Goal: Contribute content: Add original content to the website for others to see

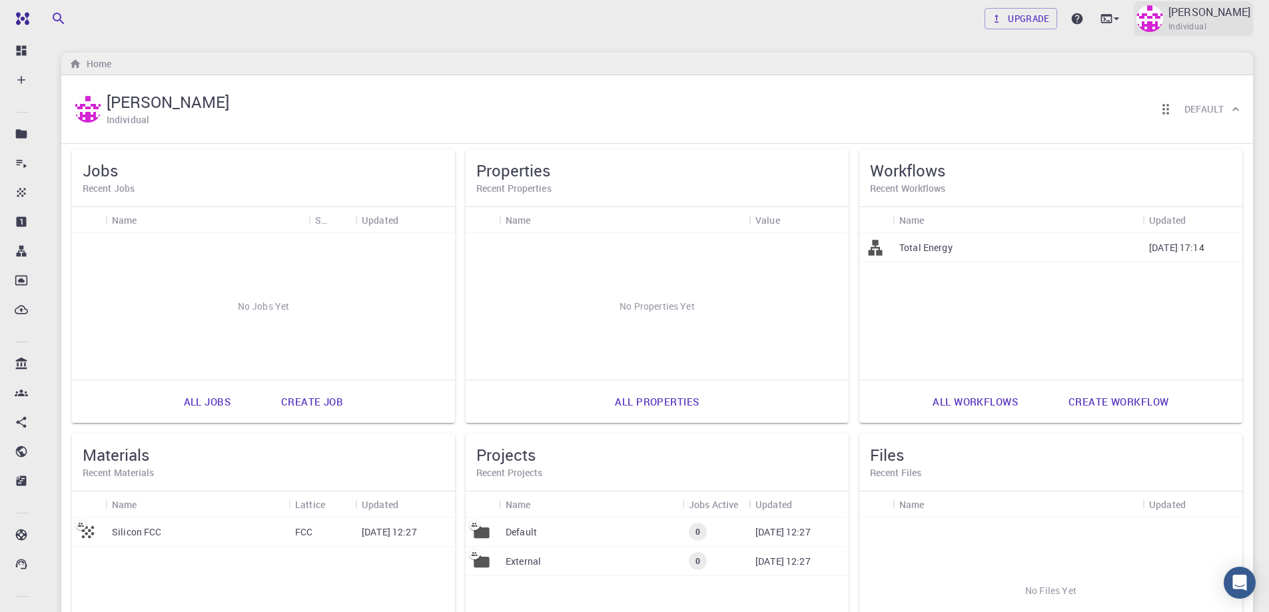
click at [1210, 20] on p "[PERSON_NAME]" at bounding box center [1209, 12] width 82 height 16
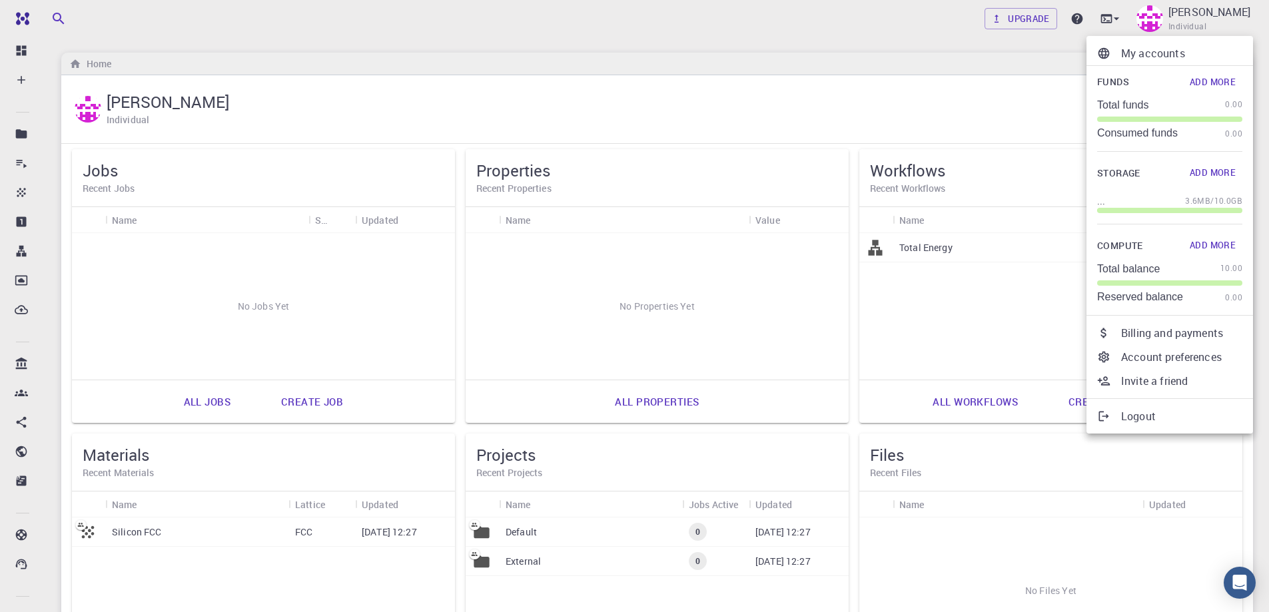
click at [1026, 19] on div at bounding box center [634, 306] width 1269 height 612
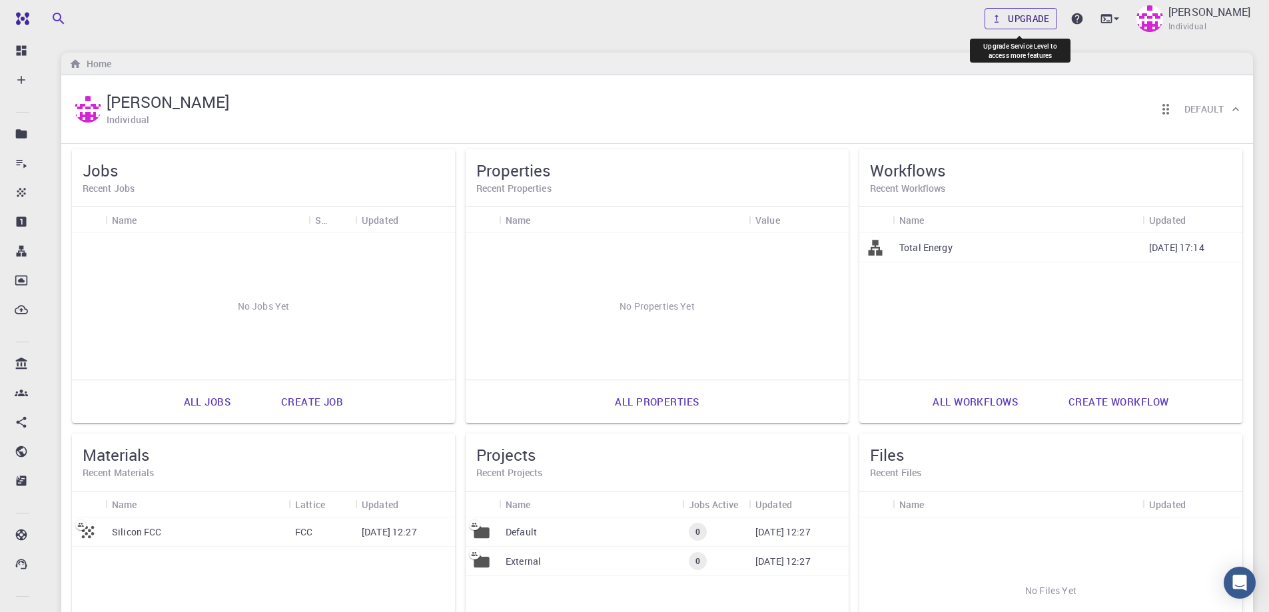
click at [1019, 18] on link "Upgrade" at bounding box center [1020, 18] width 73 height 21
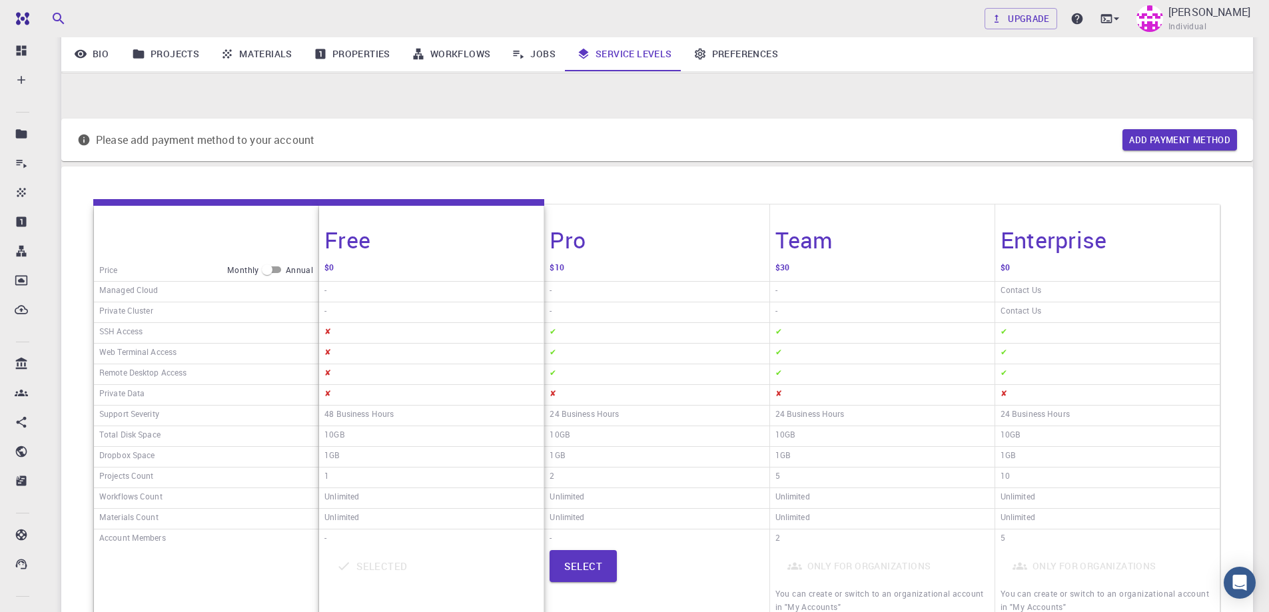
scroll to position [200, 0]
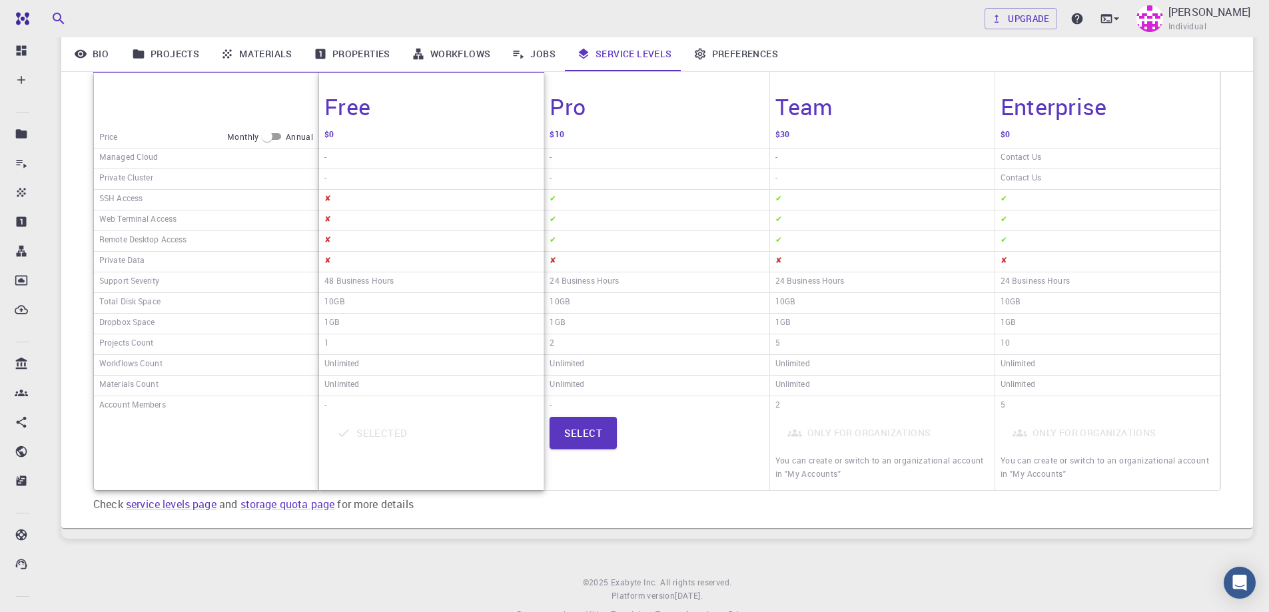
click at [190, 7] on div "Upgrade [PERSON_NAME] Individual" at bounding box center [656, 18] width 1223 height 35
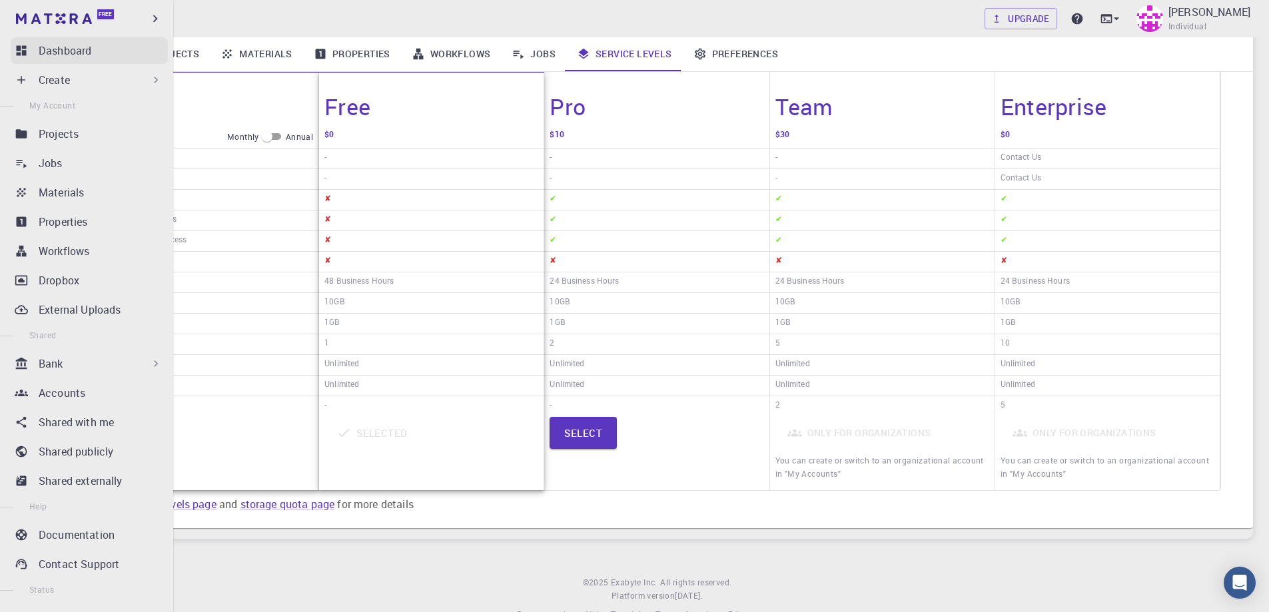
click at [79, 49] on p "Dashboard" at bounding box center [65, 51] width 53 height 16
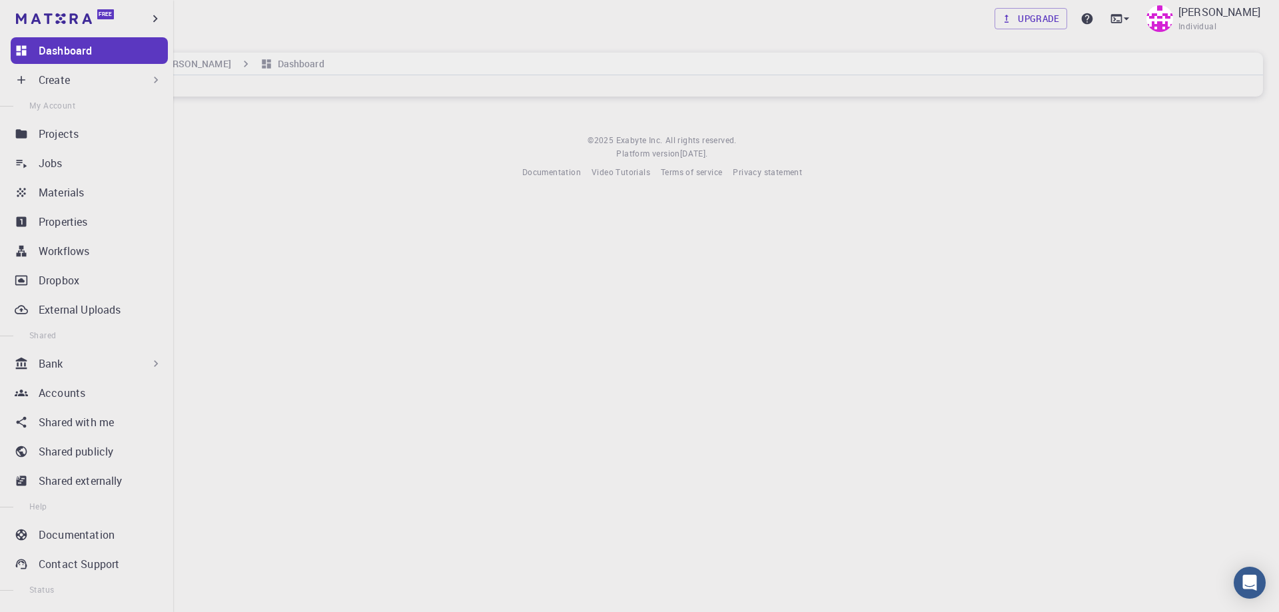
click at [91, 82] on div "Create" at bounding box center [101, 80] width 124 height 16
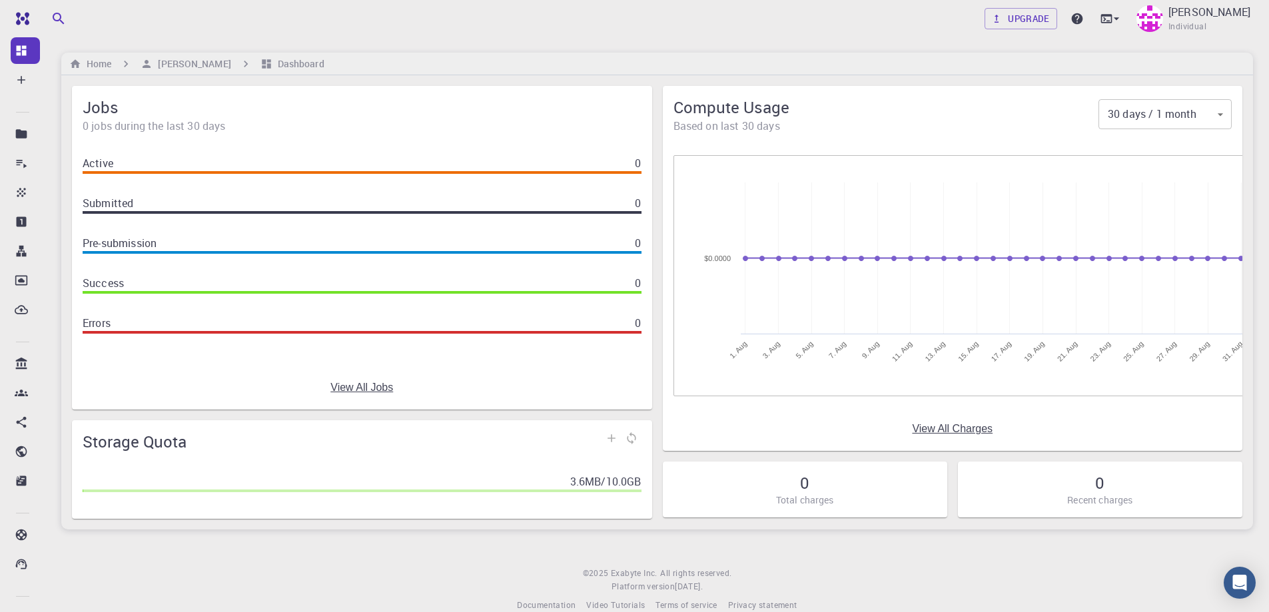
click at [354, 388] on link "View All Jobs" at bounding box center [361, 388] width 63 height 12
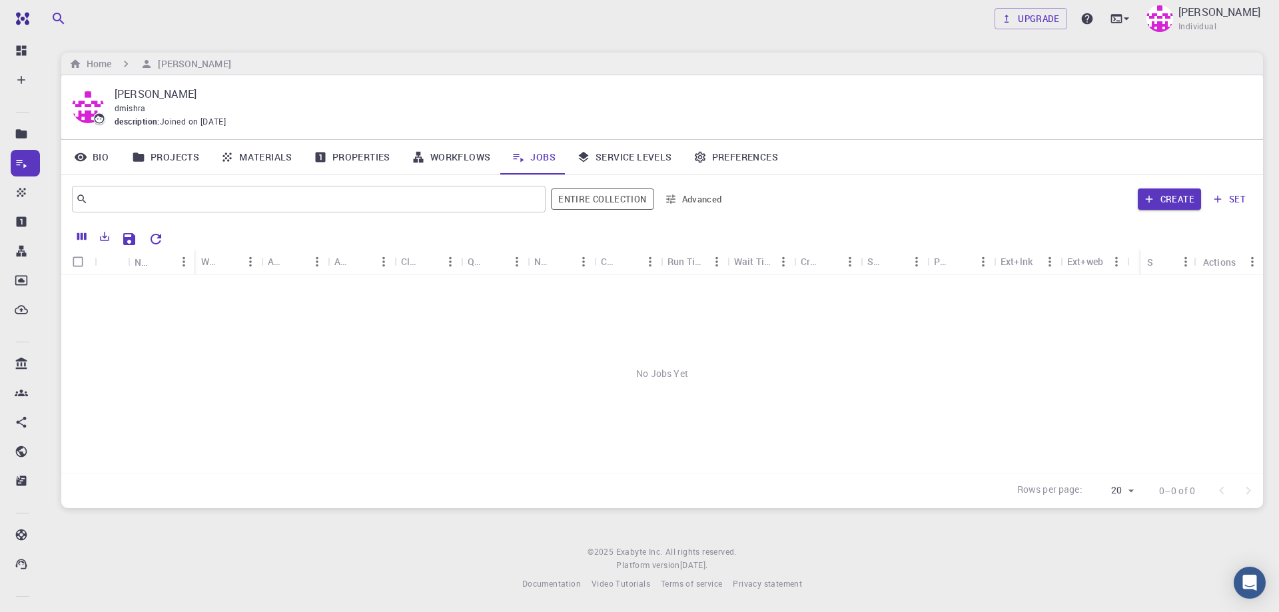
click at [169, 158] on link "Projects" at bounding box center [165, 157] width 89 height 35
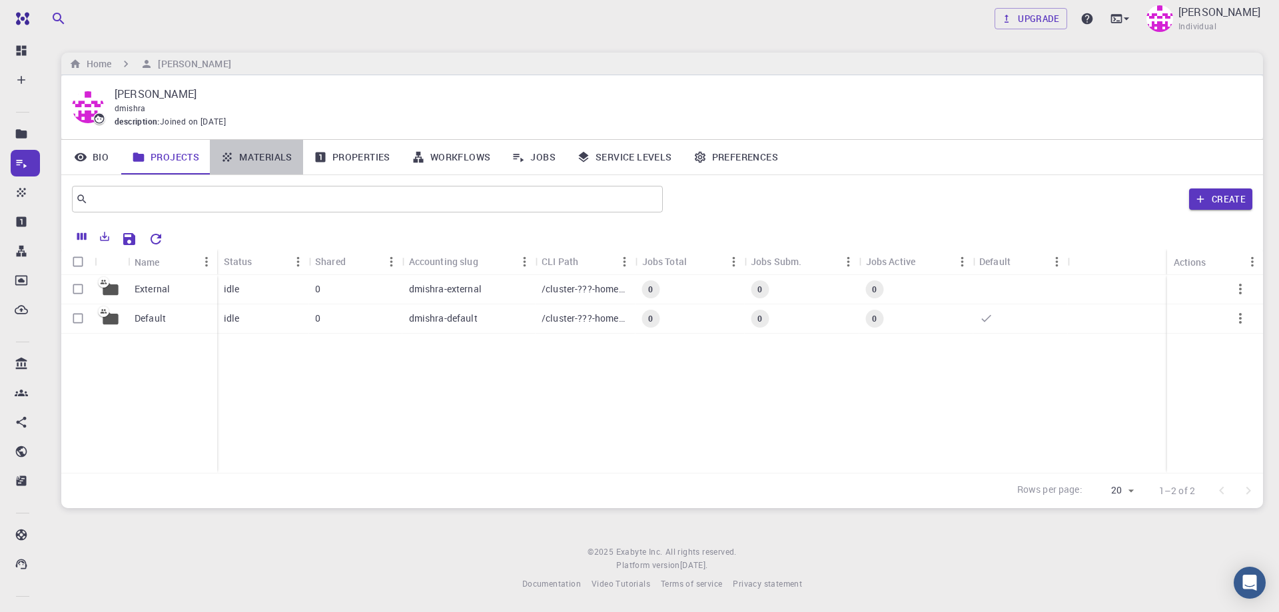
click at [236, 160] on link "Materials" at bounding box center [256, 157] width 93 height 35
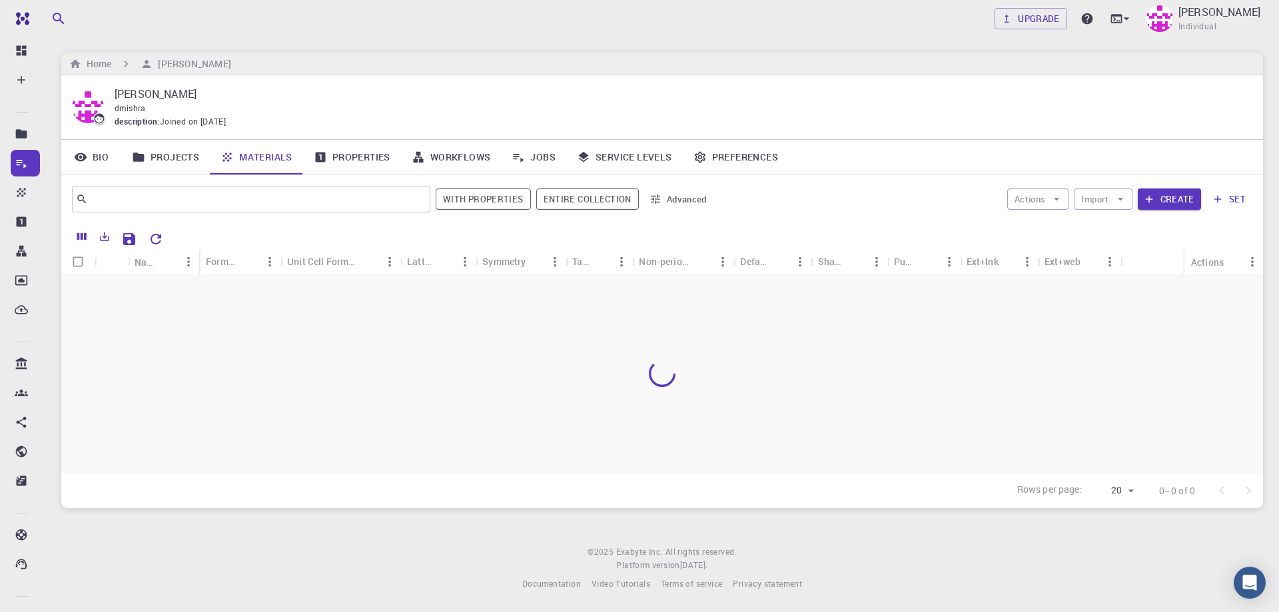
click at [164, 159] on link "Projects" at bounding box center [165, 157] width 89 height 35
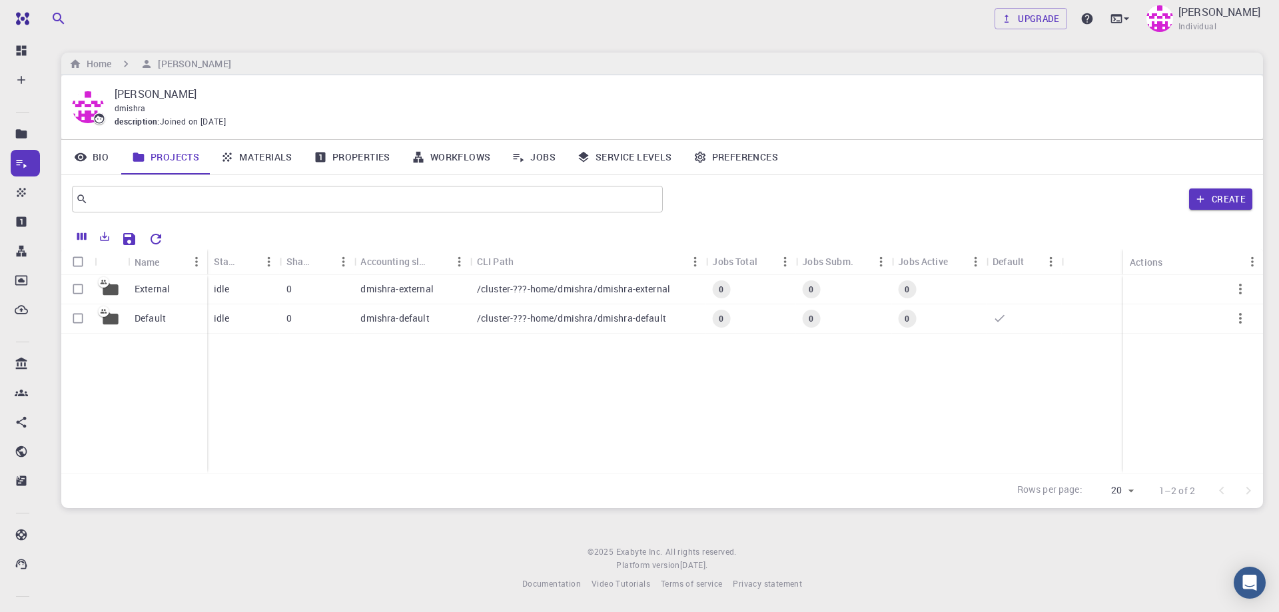
click at [257, 158] on link "Materials" at bounding box center [256, 157] width 93 height 35
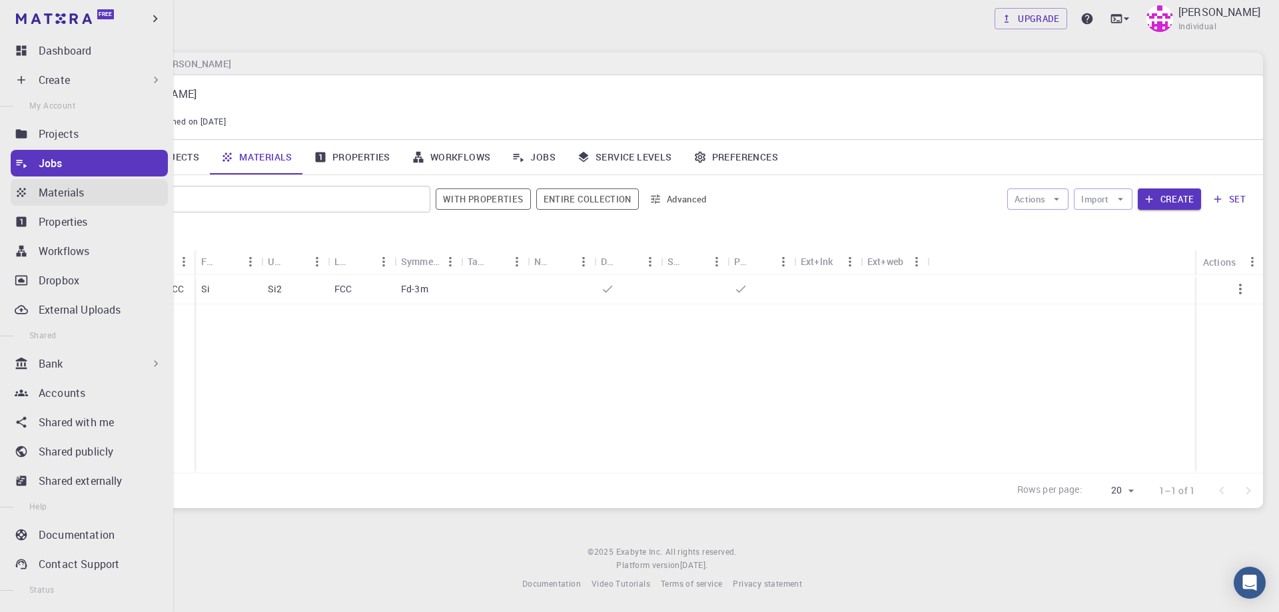
click at [60, 194] on p "Materials" at bounding box center [61, 192] width 45 height 16
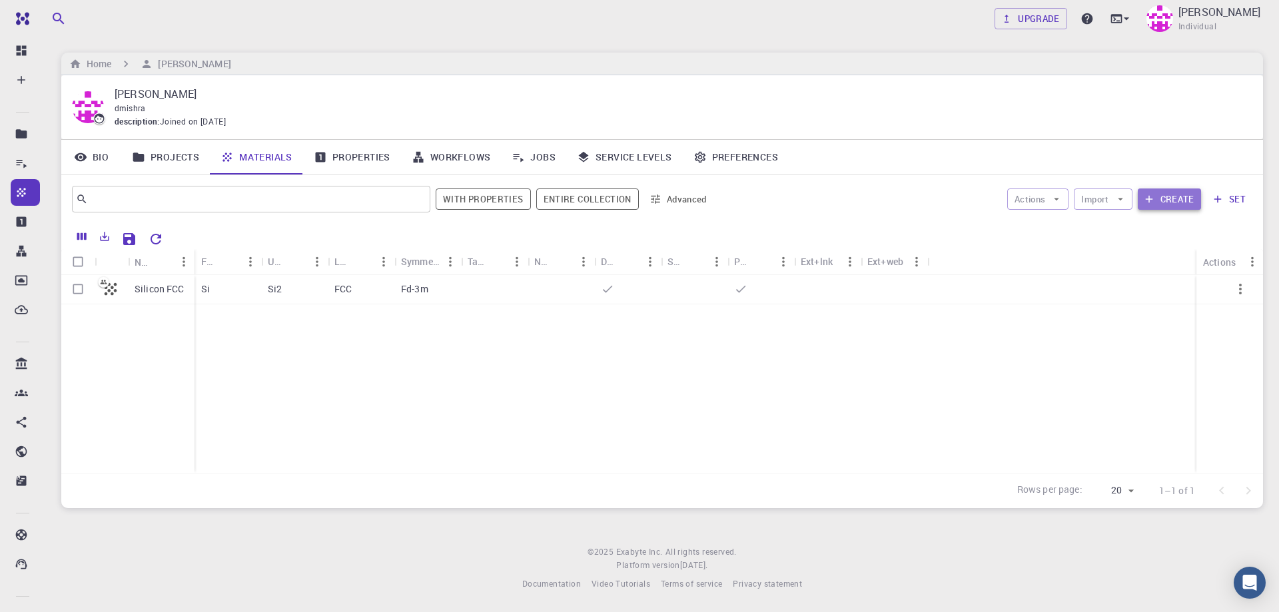
click at [1158, 190] on button "Create" at bounding box center [1169, 198] width 63 height 21
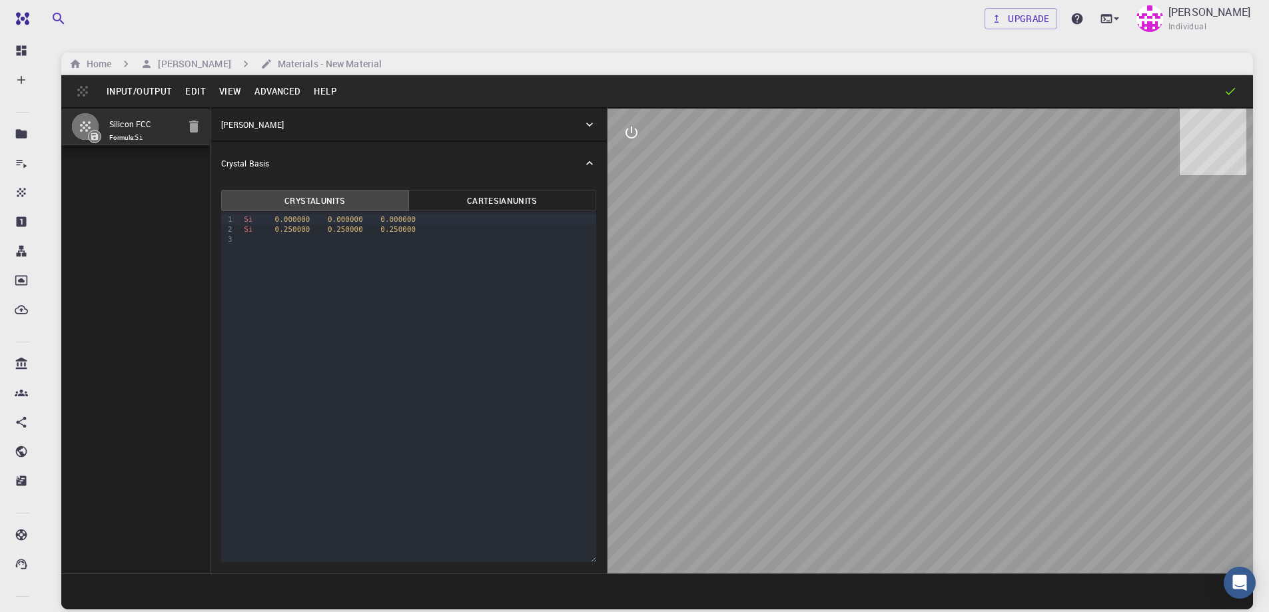
click at [129, 91] on button "Input/Output" at bounding box center [139, 91] width 79 height 21
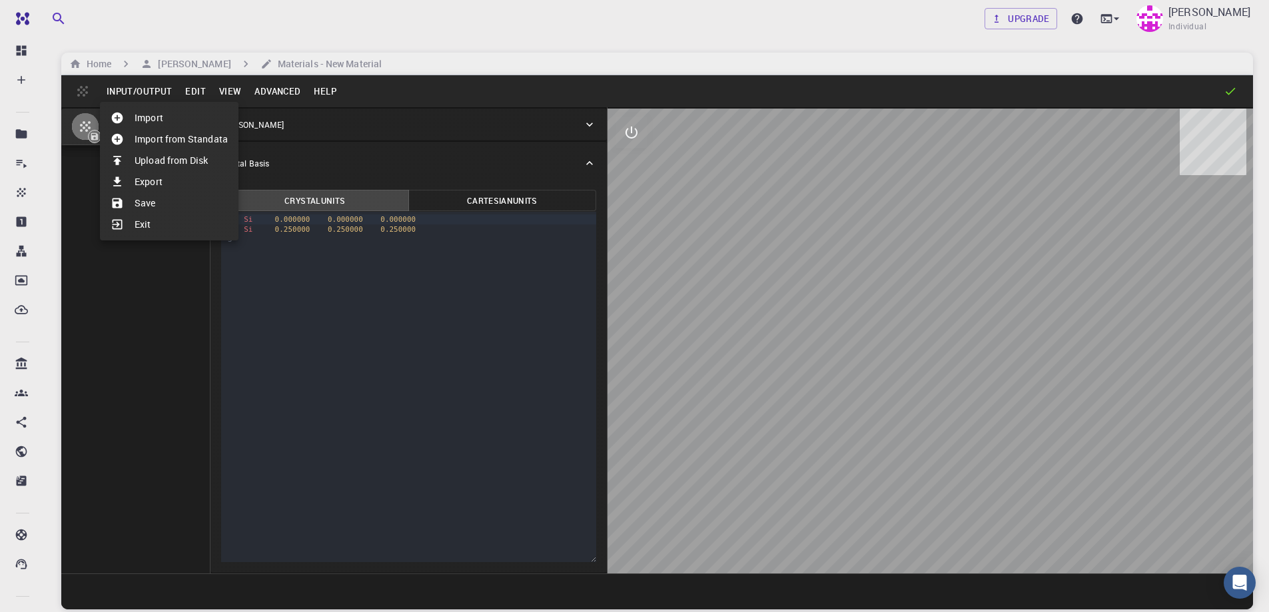
click at [166, 119] on li "Import" at bounding box center [169, 117] width 139 height 21
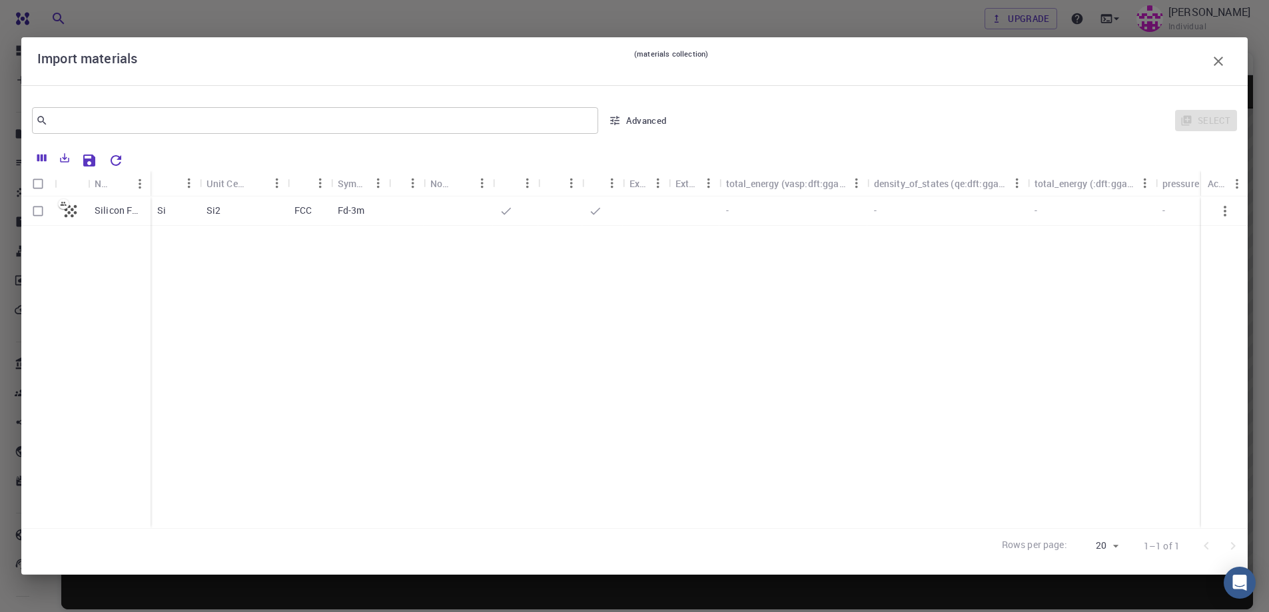
click at [1225, 55] on icon "button" at bounding box center [1218, 61] width 16 height 16
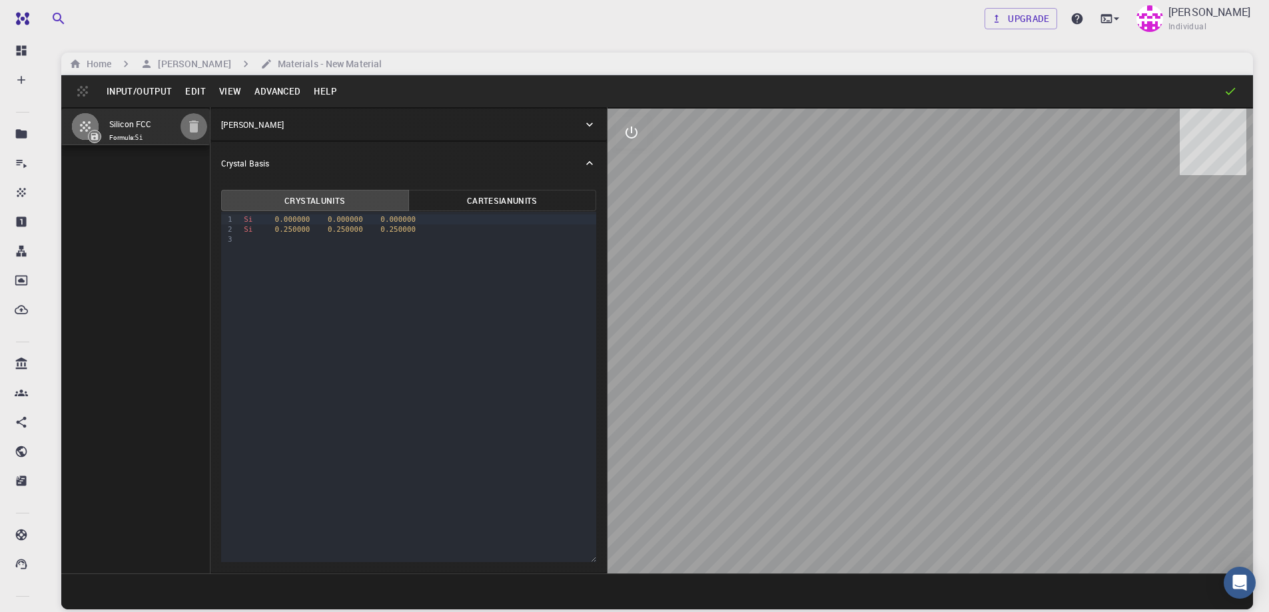
click at [191, 123] on icon "button" at bounding box center [194, 127] width 16 height 16
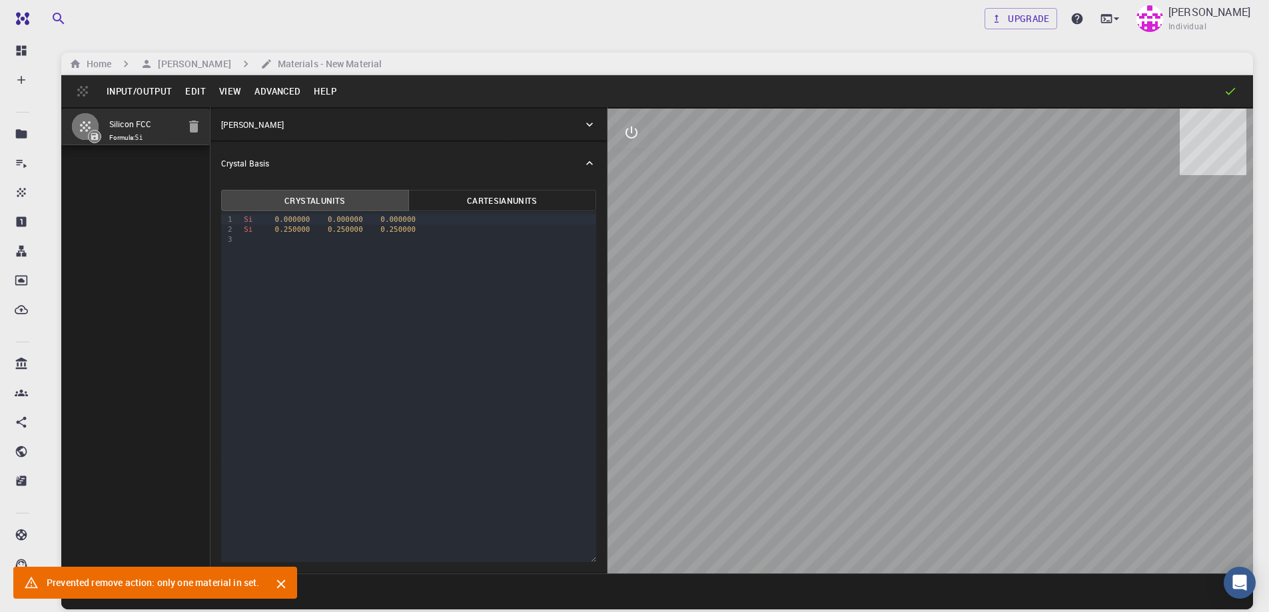
click at [489, 198] on button "Cartesian Units" at bounding box center [502, 200] width 188 height 21
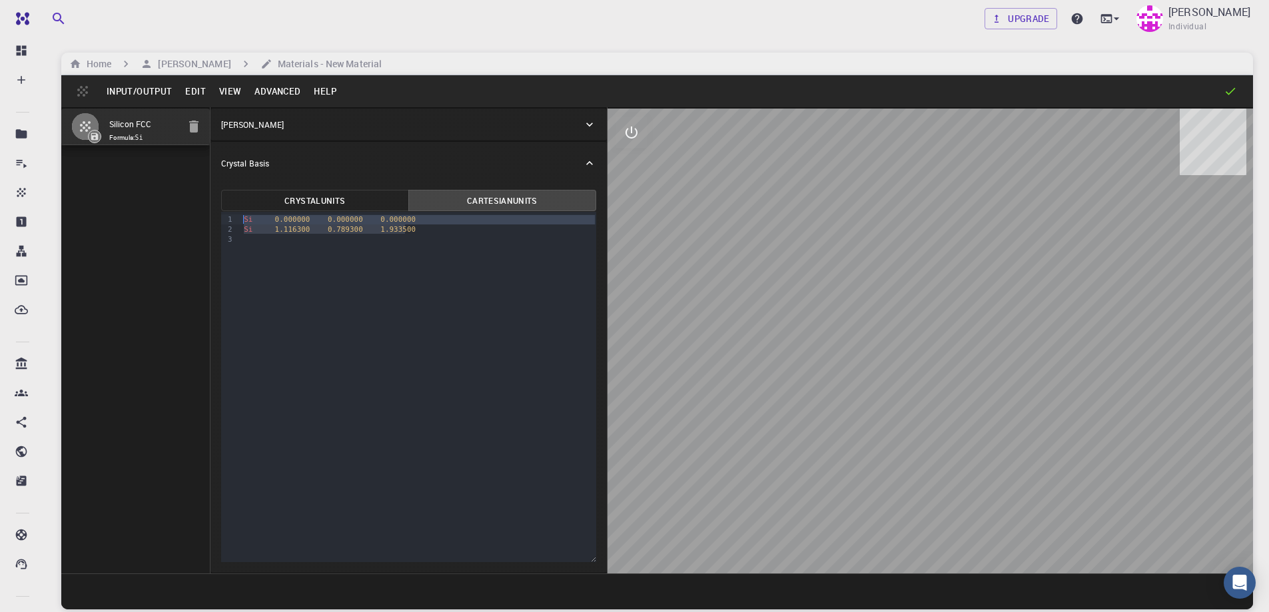
drag, startPoint x: 424, startPoint y: 228, endPoint x: 243, endPoint y: 218, distance: 181.4
click at [243, 218] on div "Si 0.000000 0.000000 0.000000 Si 1.116300 0.789300 1.933500" at bounding box center [418, 229] width 356 height 35
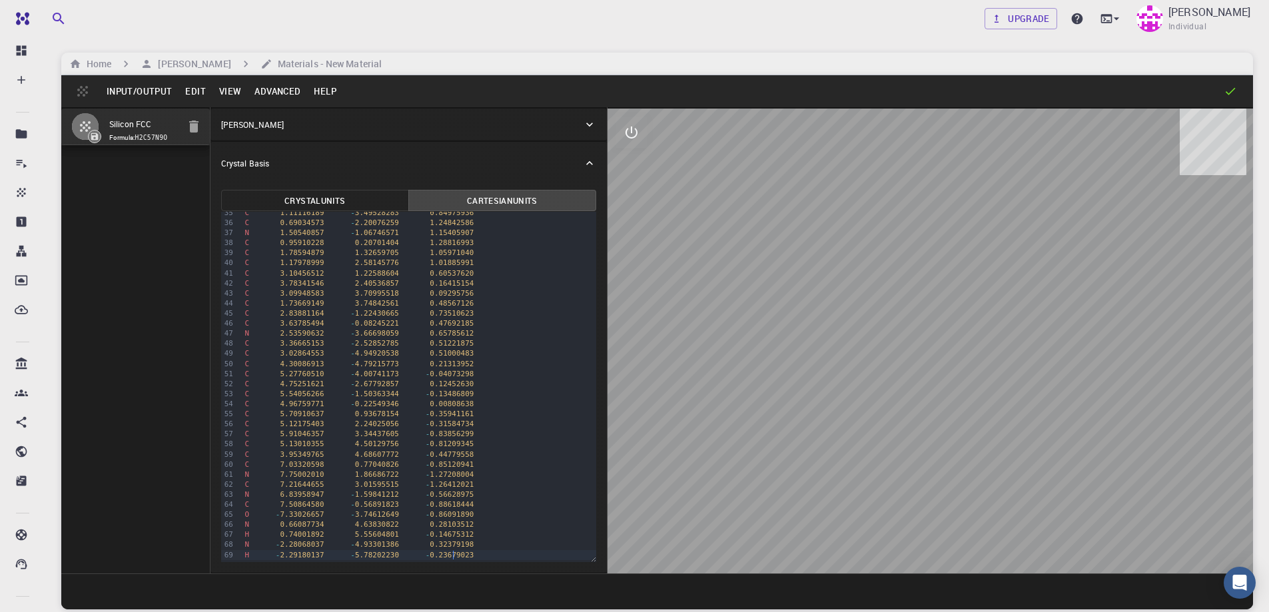
scroll to position [216, 0]
click at [318, 191] on button "Crystal Units" at bounding box center [315, 200] width 188 height 21
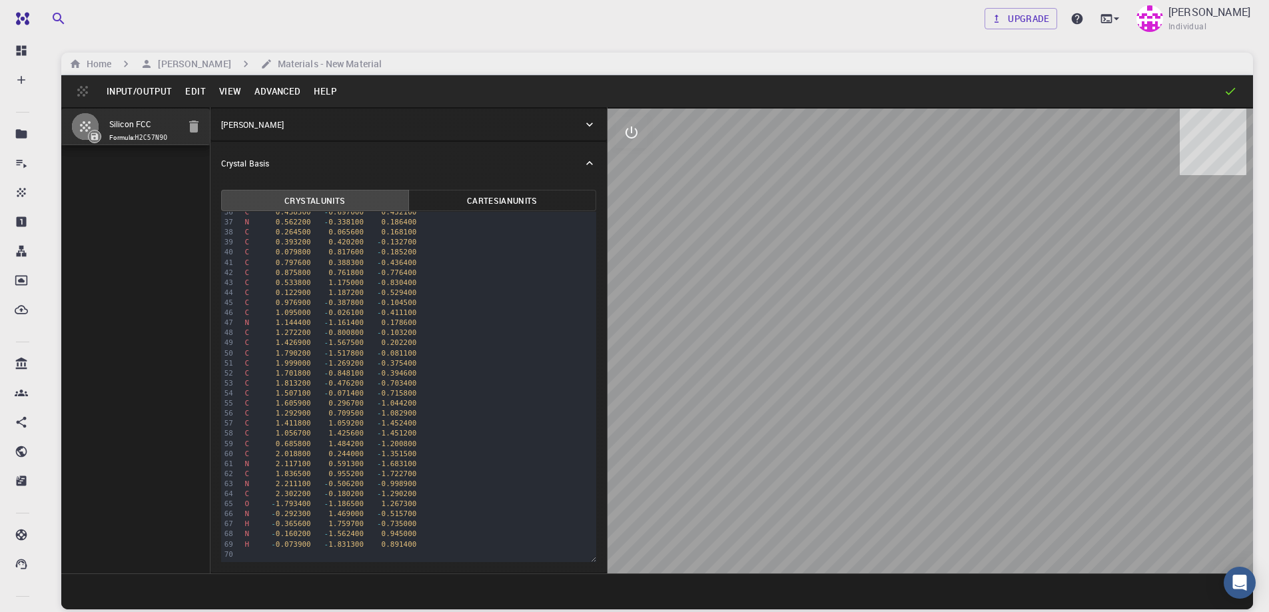
scroll to position [101, 0]
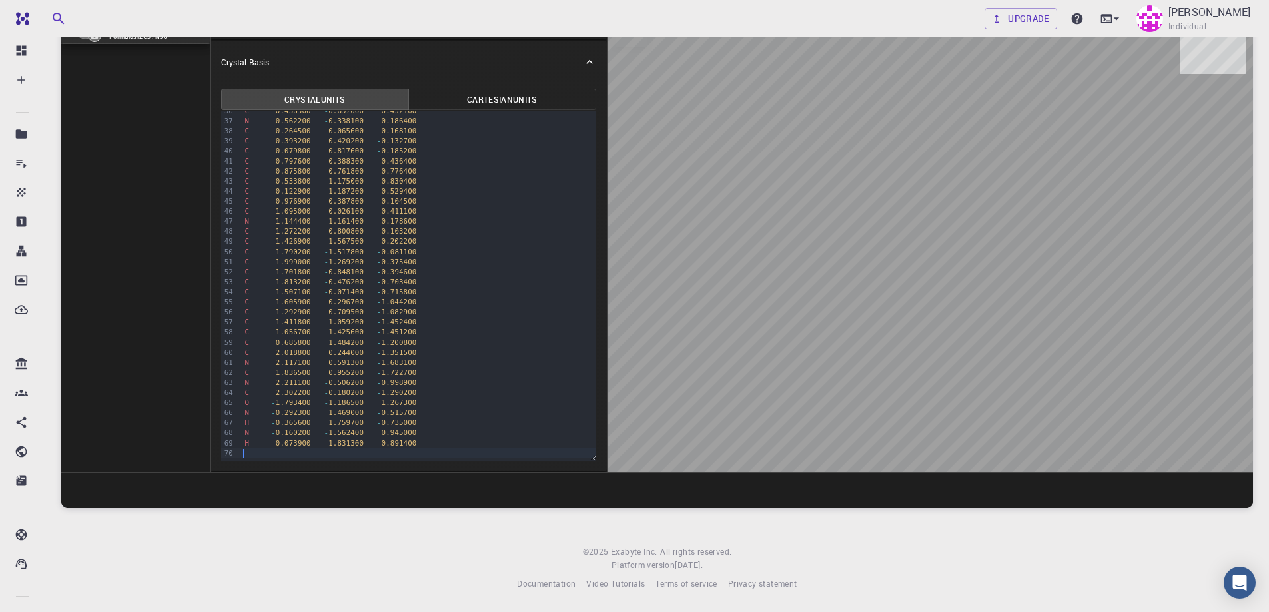
click at [284, 458] on div at bounding box center [417, 453] width 355 height 10
click at [1142, 244] on div at bounding box center [929, 239] width 645 height 465
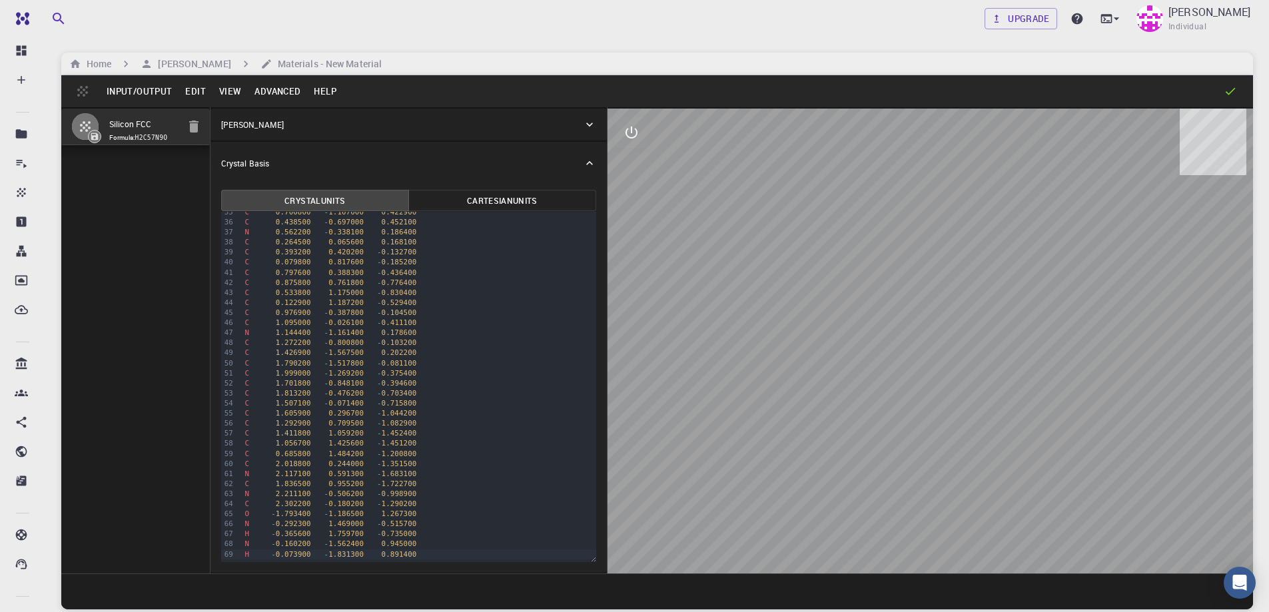
click at [624, 129] on icon "interactive" at bounding box center [631, 133] width 16 height 16
click at [632, 127] on icon "interactive" at bounding box center [631, 133] width 16 height 16
click at [979, 237] on div at bounding box center [929, 341] width 645 height 465
click at [972, 372] on div at bounding box center [929, 341] width 645 height 465
click at [1002, 448] on div at bounding box center [929, 341] width 645 height 465
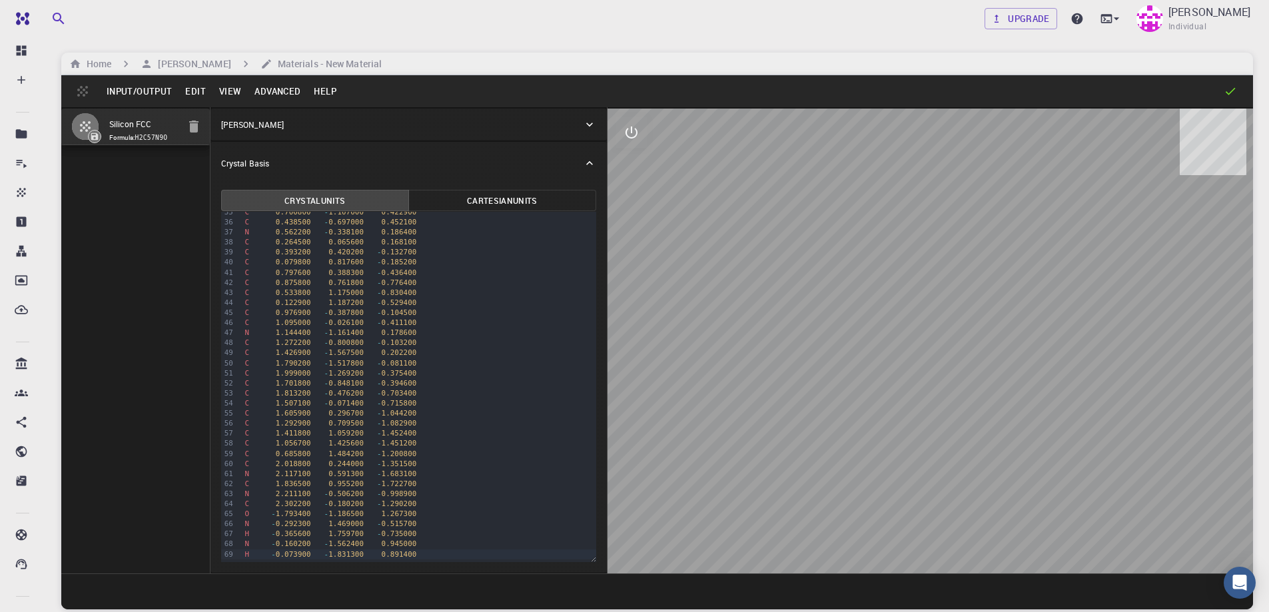
click at [1002, 448] on div at bounding box center [929, 341] width 645 height 465
click at [978, 471] on div at bounding box center [929, 341] width 645 height 465
click at [982, 466] on div at bounding box center [929, 341] width 645 height 465
click at [982, 472] on div at bounding box center [929, 341] width 645 height 465
click at [1230, 86] on icon at bounding box center [1229, 91] width 13 height 13
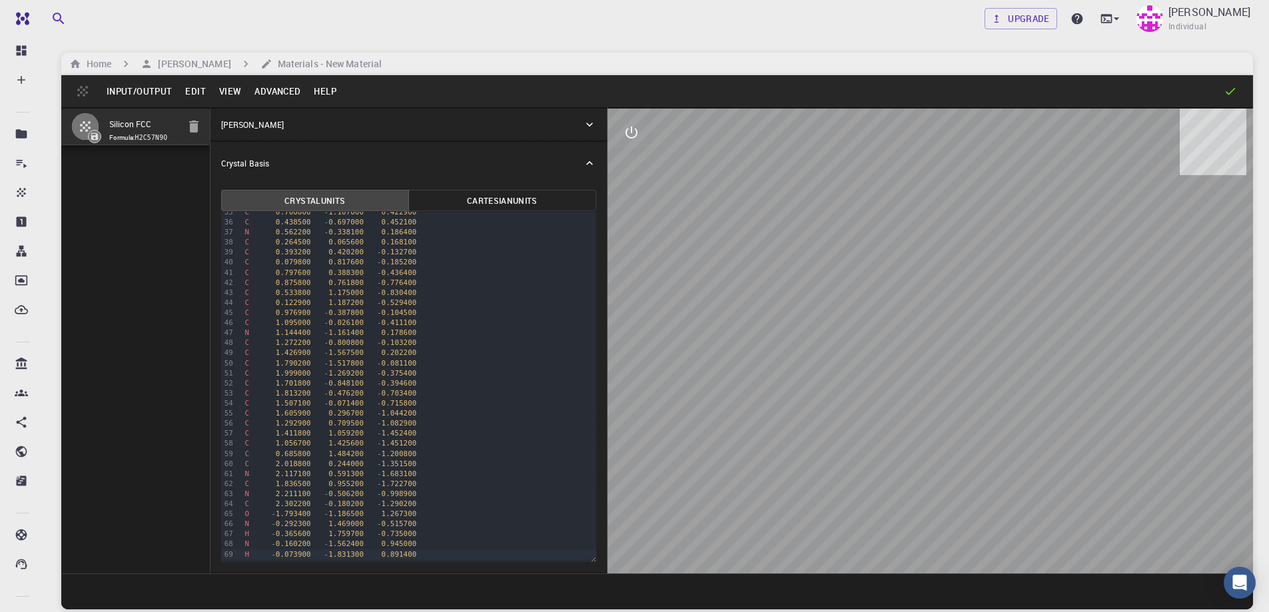
click at [334, 129] on div "[PERSON_NAME]" at bounding box center [402, 125] width 362 height 12
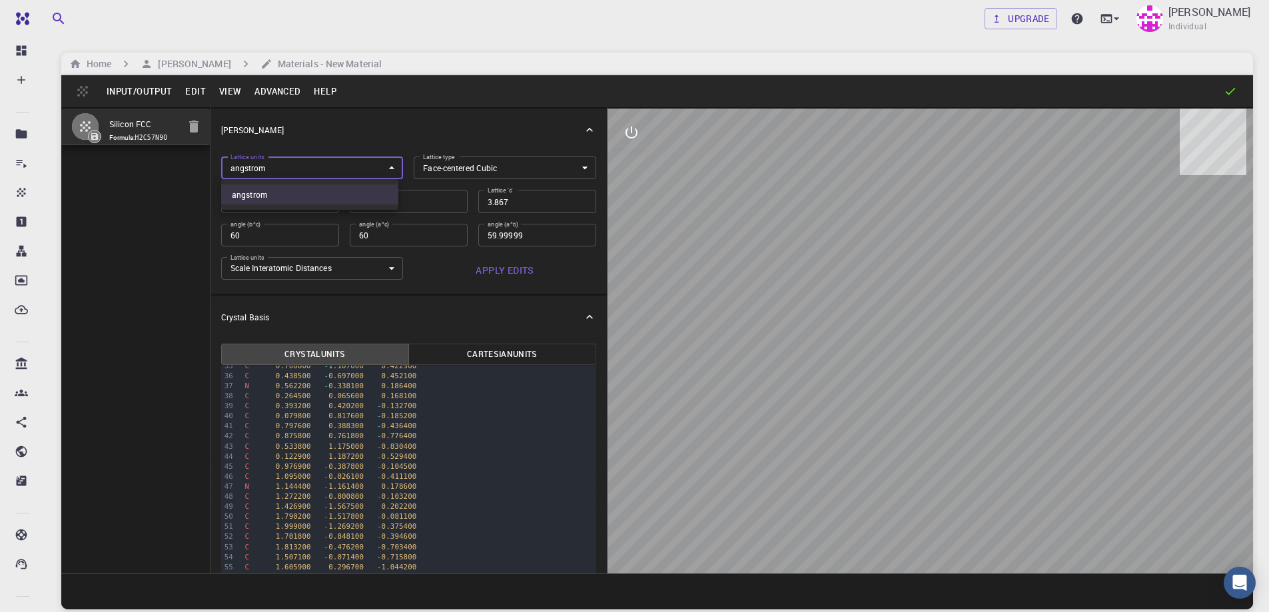
click at [332, 171] on body "Free Dashboard Create New Job New Material Create Material Upload File Import f…" at bounding box center [634, 356] width 1269 height 713
click at [332, 171] on div at bounding box center [634, 306] width 1269 height 612
click at [386, 274] on body "Free Dashboard Create New Job New Material Create Material Upload File Import f…" at bounding box center [634, 356] width 1269 height 713
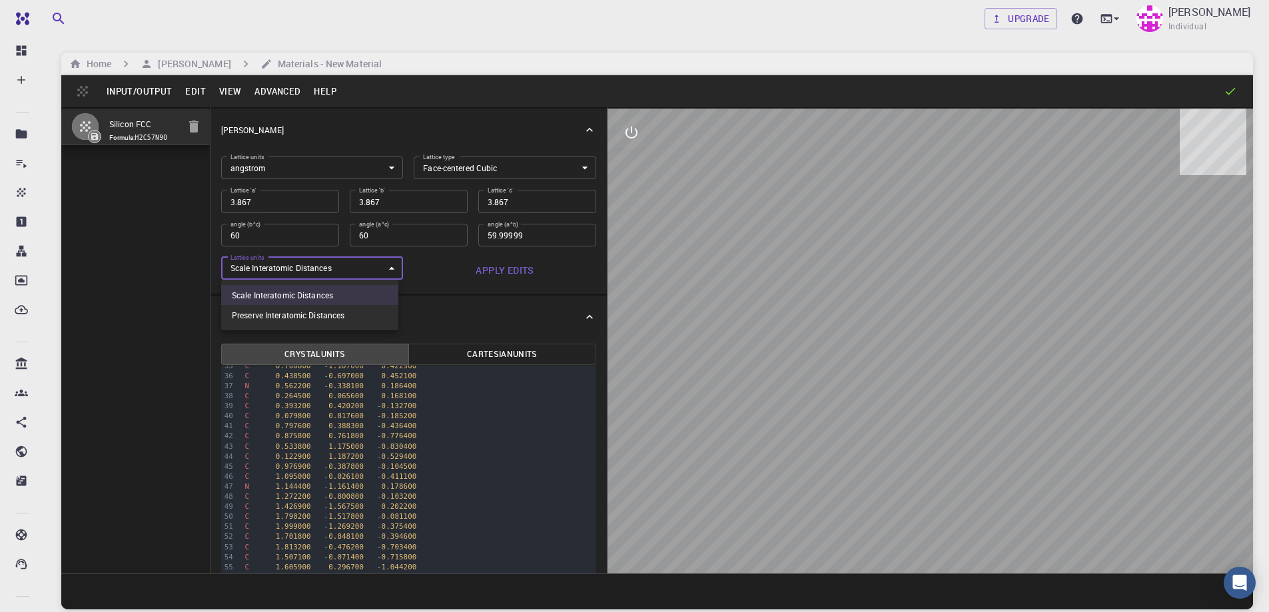
click at [386, 271] on div at bounding box center [634, 306] width 1269 height 612
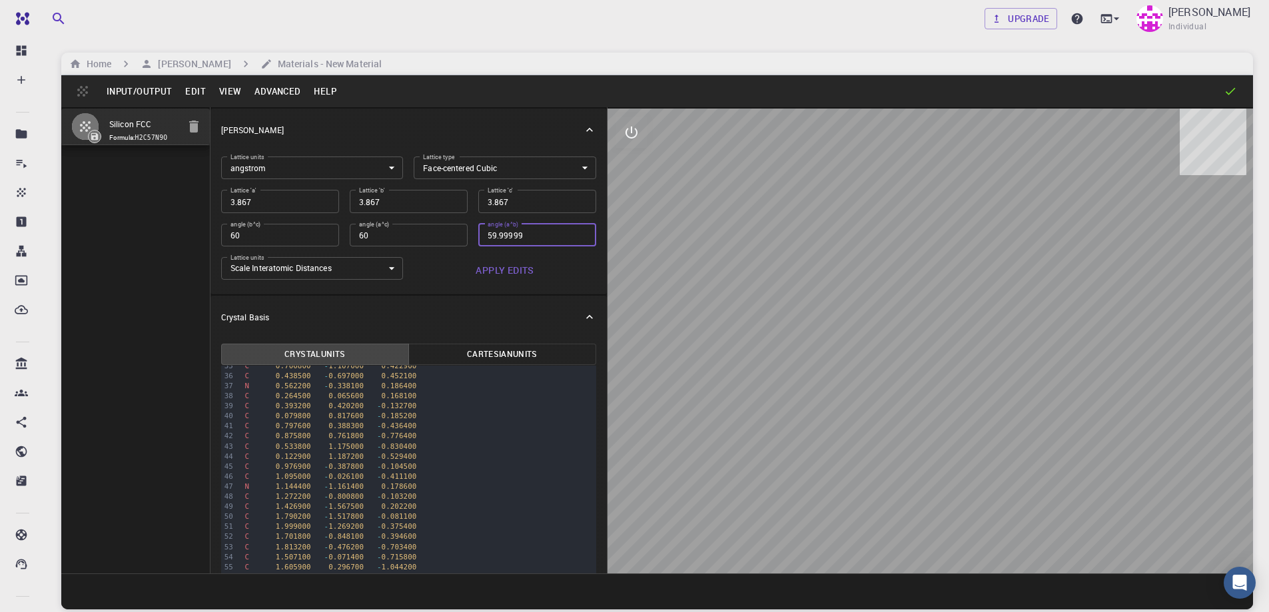
click at [497, 236] on input "59.99999" at bounding box center [537, 235] width 118 height 23
click at [263, 278] on body "Free Dashboard Create New Job New Material Create Material Upload File Import f…" at bounding box center [634, 356] width 1269 height 713
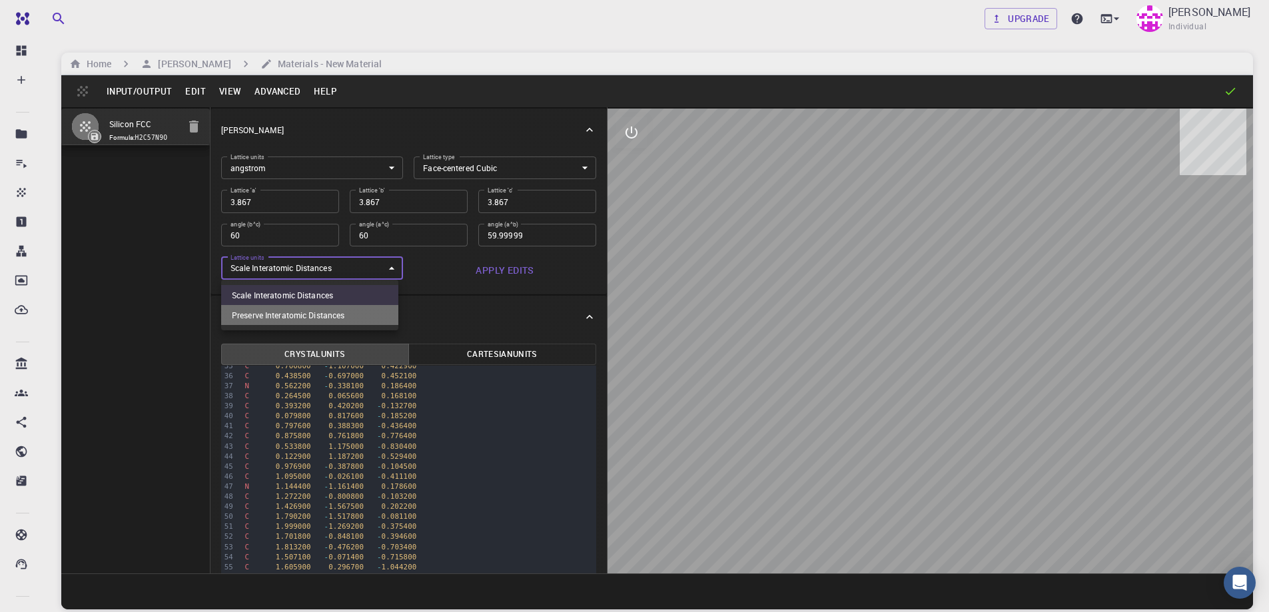
click at [276, 312] on li "Preserve Interatomic Distances" at bounding box center [309, 315] width 177 height 20
type input "1"
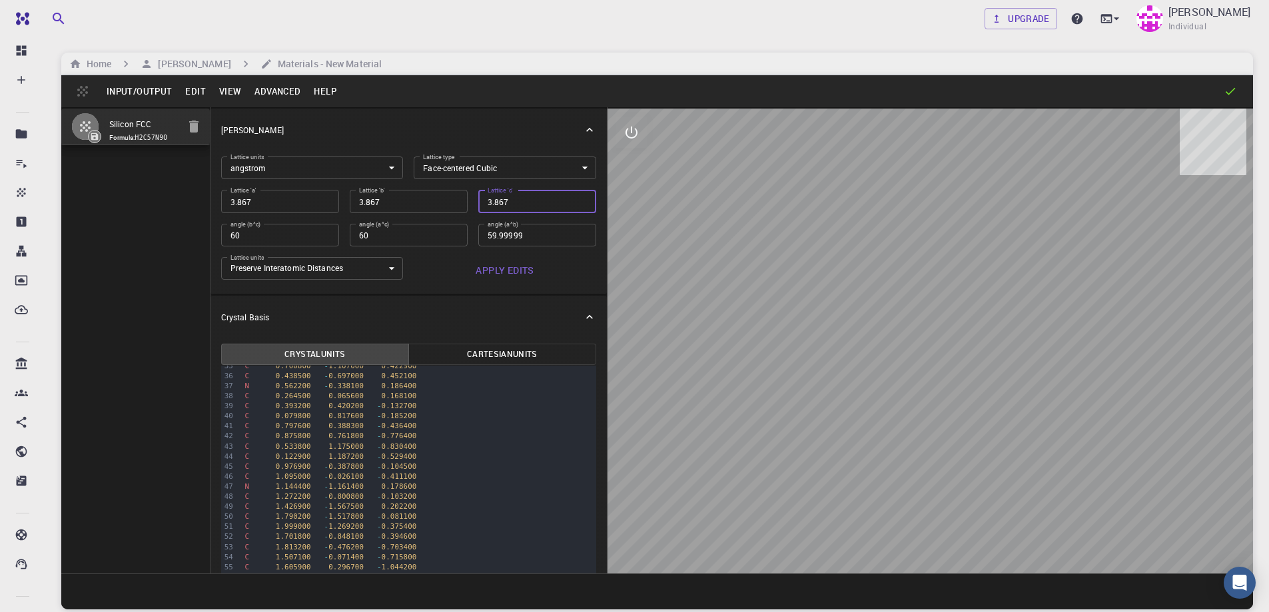
type input "3.867"
type input "60"
type input "2.734381923"
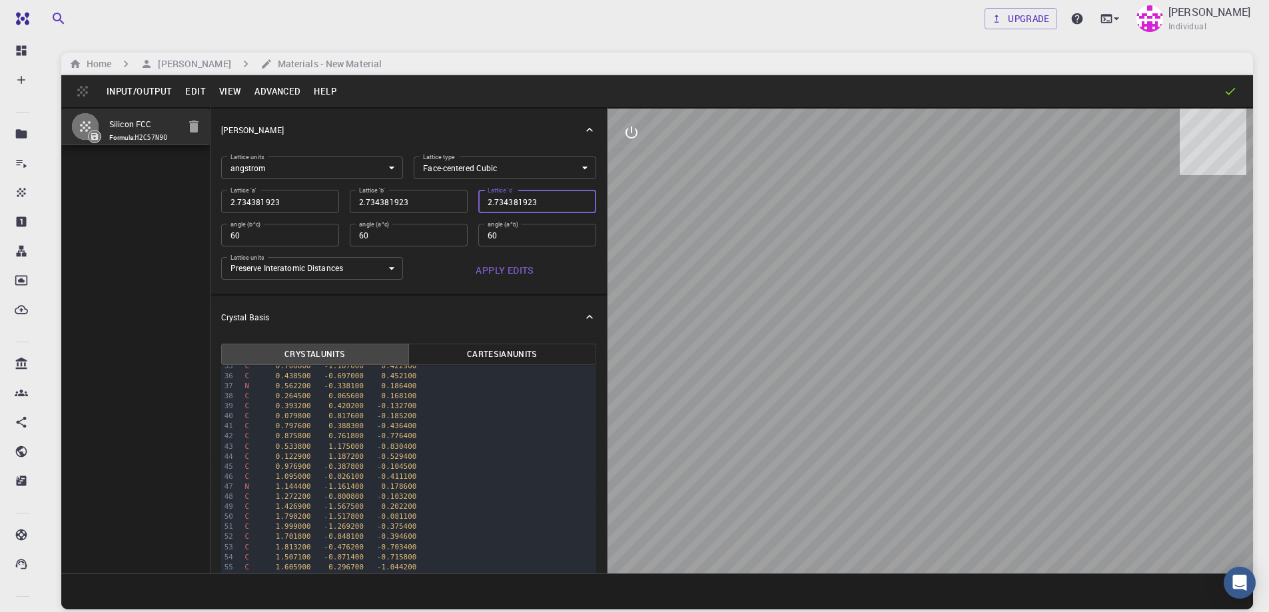
drag, startPoint x: 547, startPoint y: 204, endPoint x: 372, endPoint y: 176, distance: 176.7
click at [372, 176] on div "Lattice units angstrom angstrom Lattice units Lattice type Face-centered Cubic …" at bounding box center [403, 215] width 386 height 138
type input "1.9335"
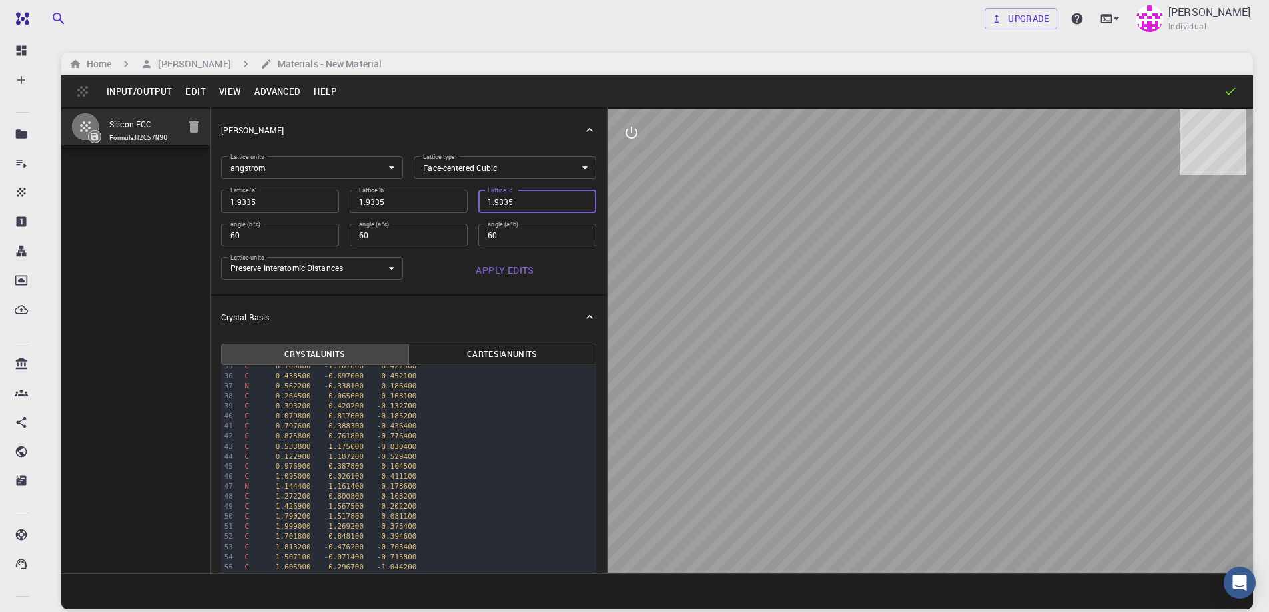
type input "1.367190961"
